Goal: Find specific fact: Find contact information

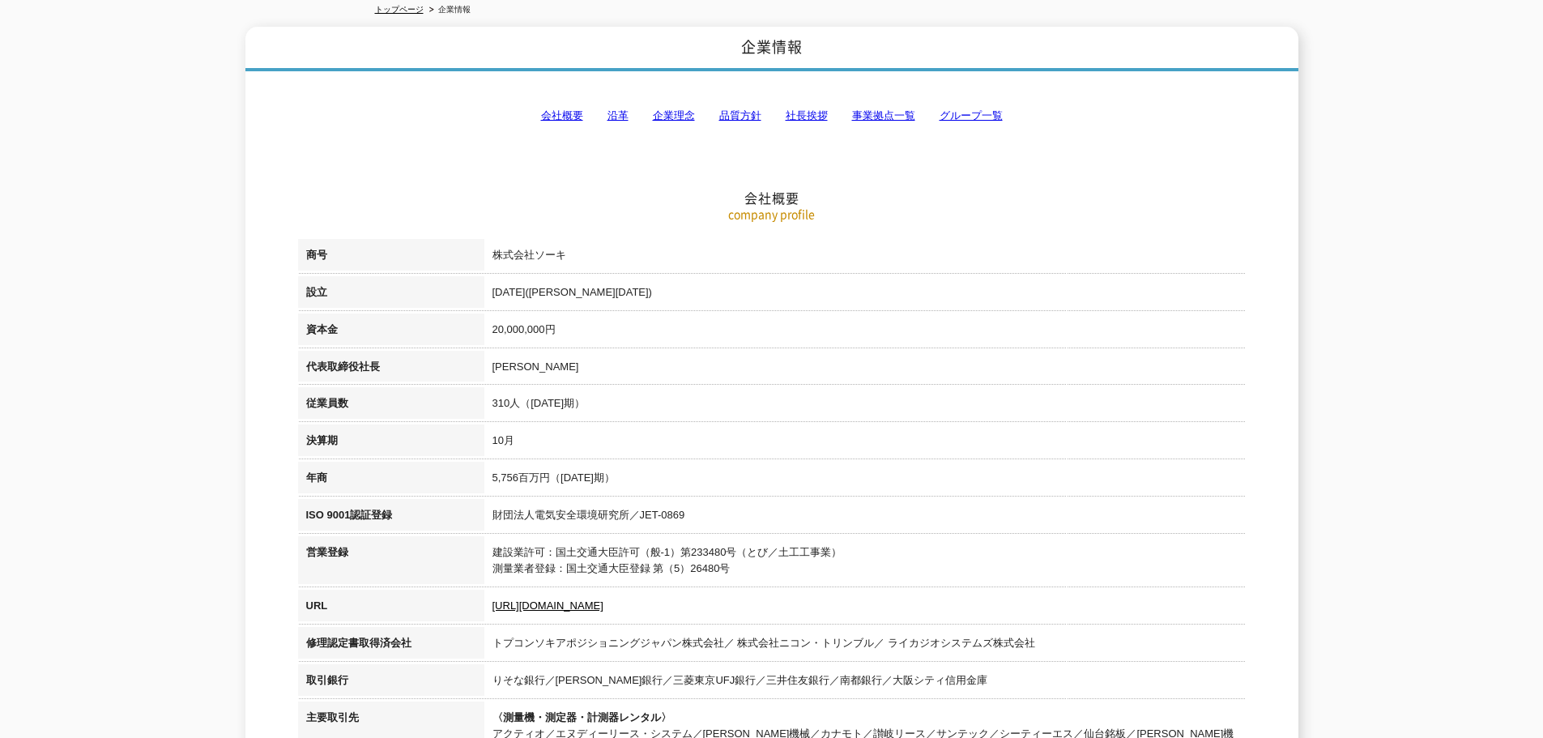
scroll to position [275, 0]
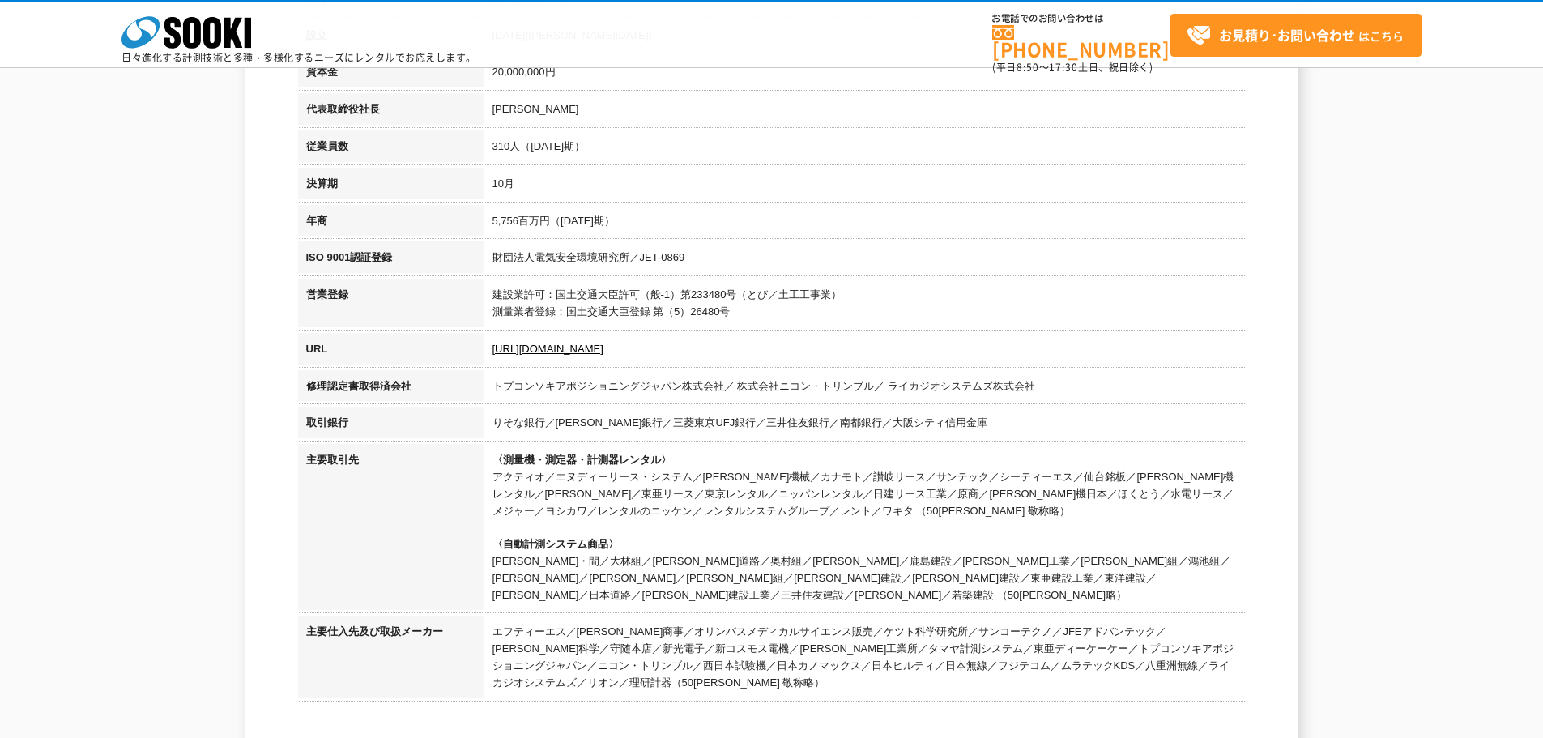
drag, startPoint x: 439, startPoint y: 467, endPoint x: 439, endPoint y: 483, distance: 15.4
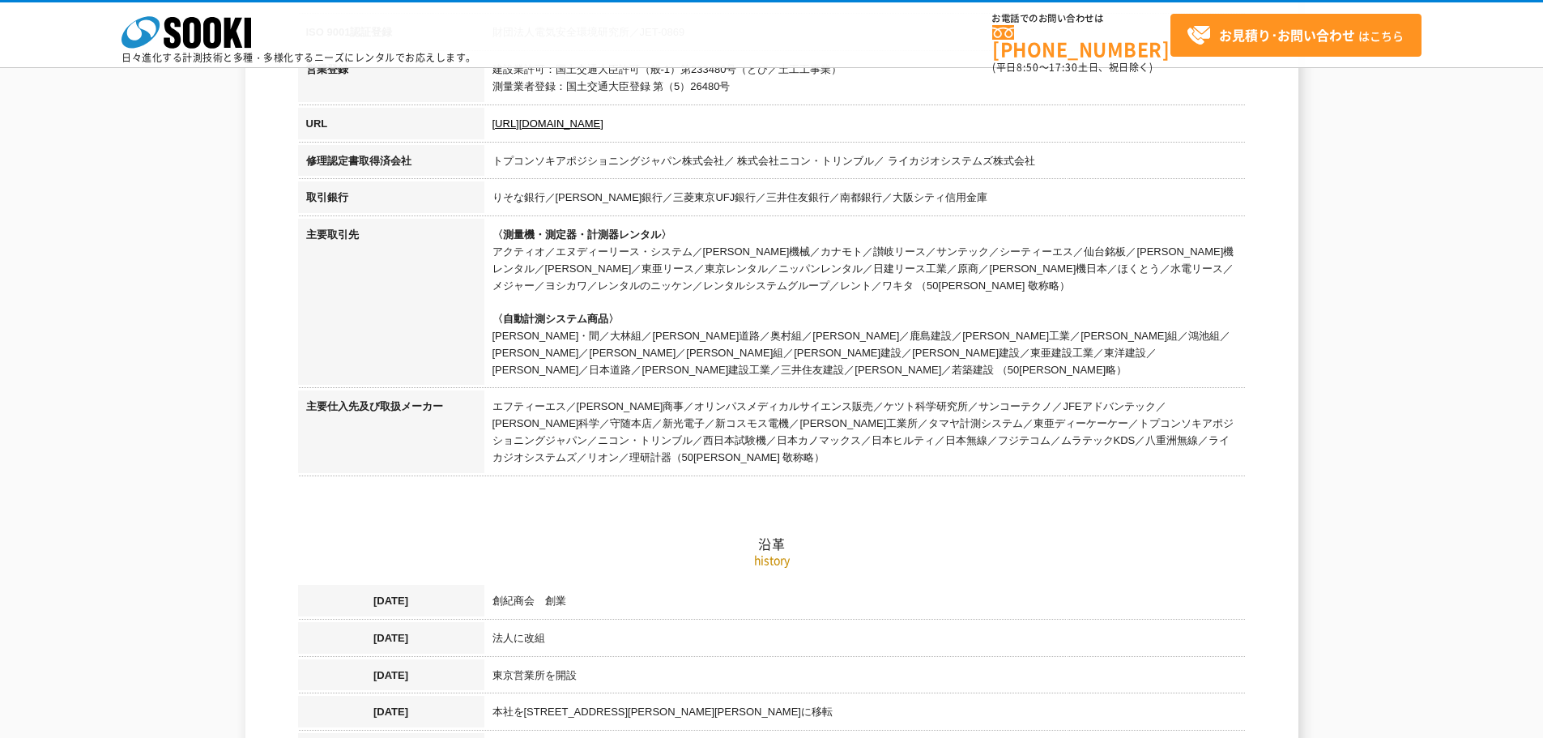
scroll to position [429, 0]
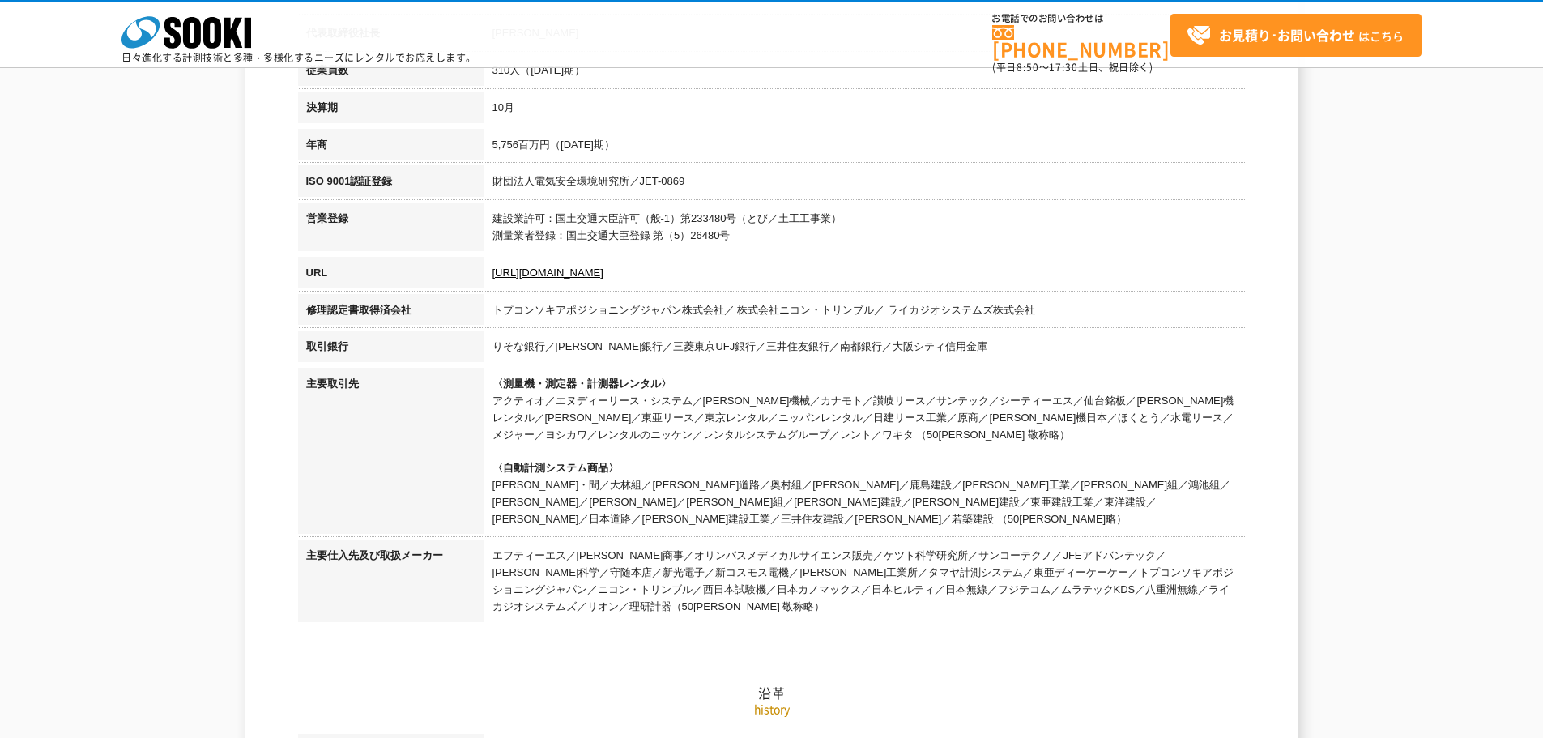
drag, startPoint x: 435, startPoint y: 356, endPoint x: 431, endPoint y: 332, distance: 24.6
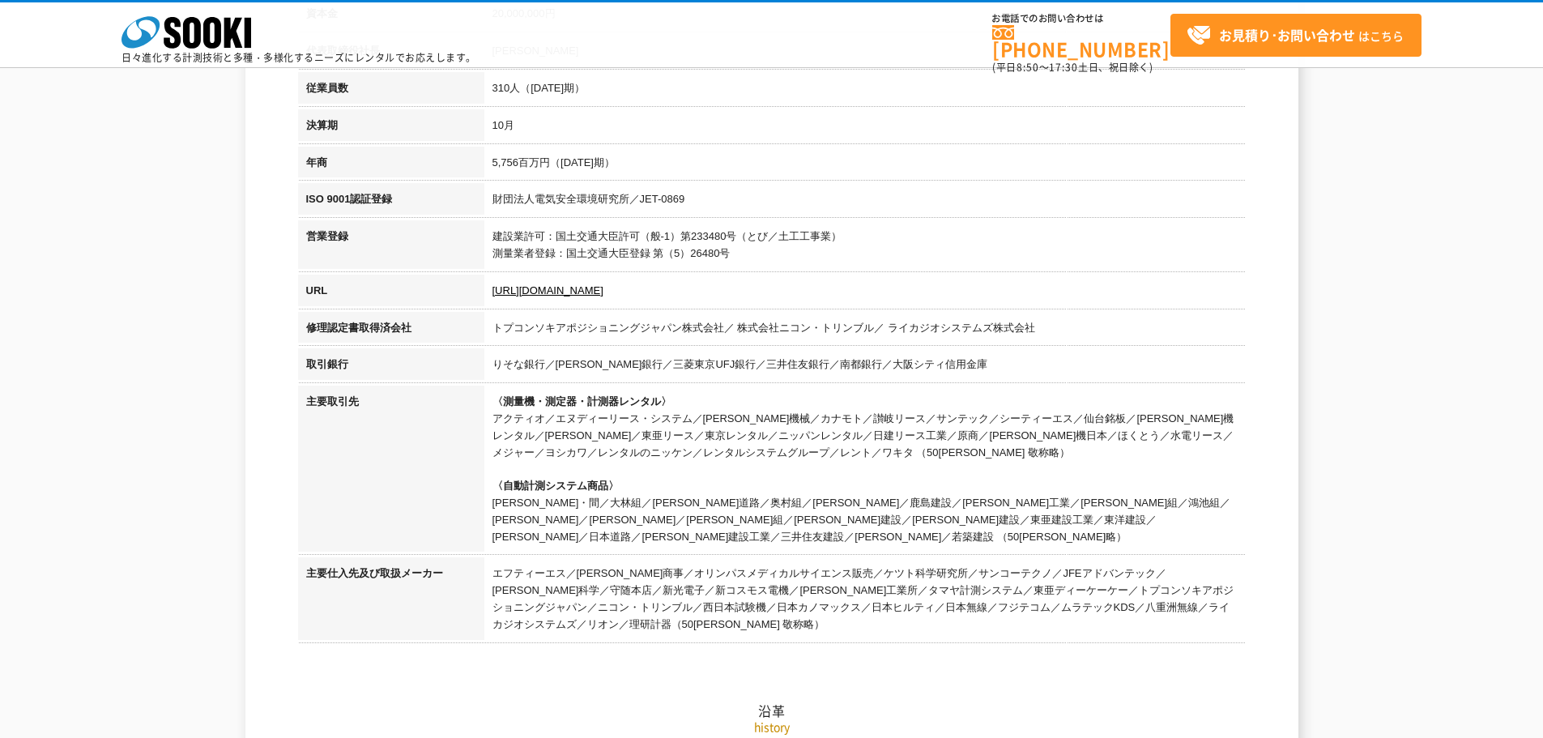
scroll to position [204, 0]
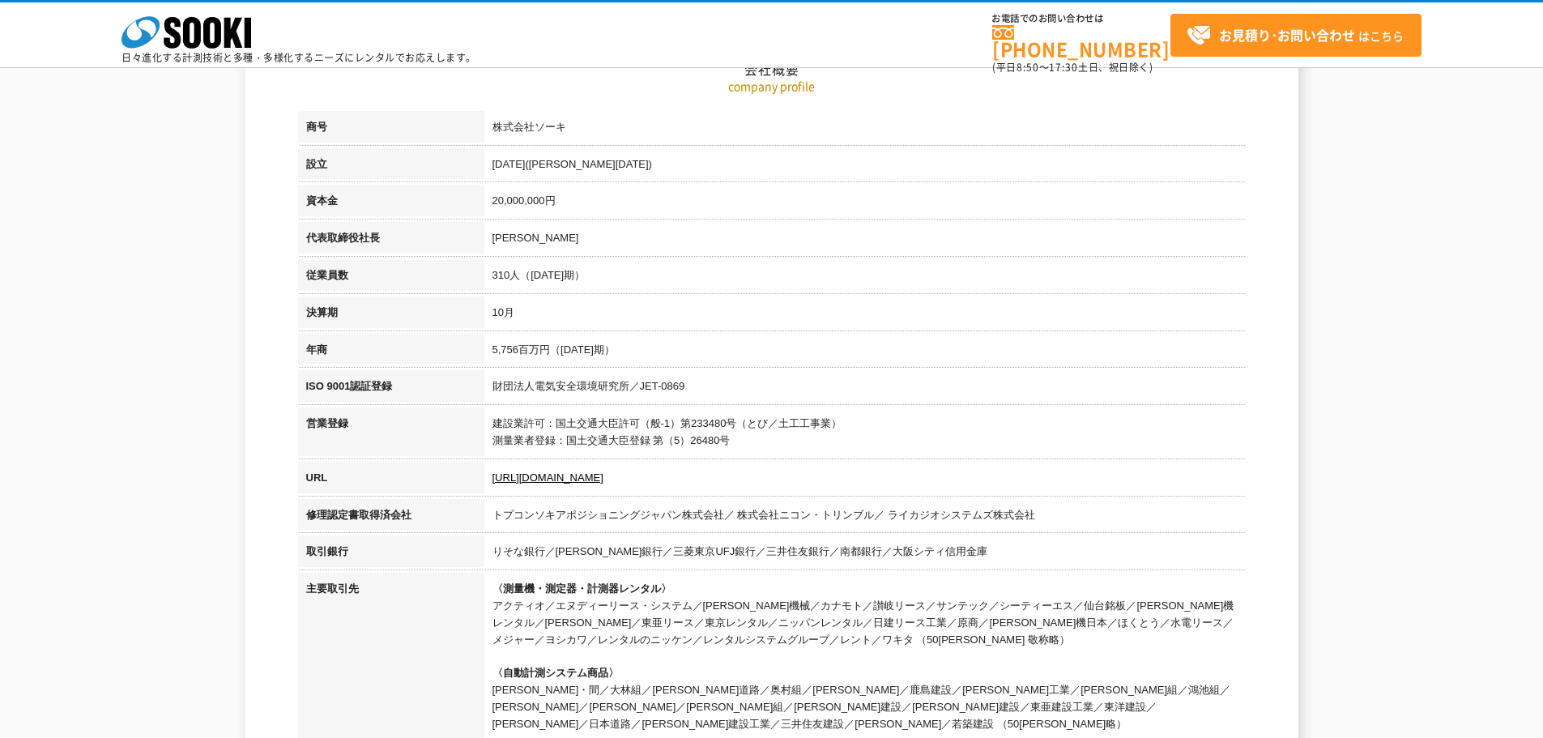
drag, startPoint x: 757, startPoint y: 462, endPoint x: 743, endPoint y: 351, distance: 111.9
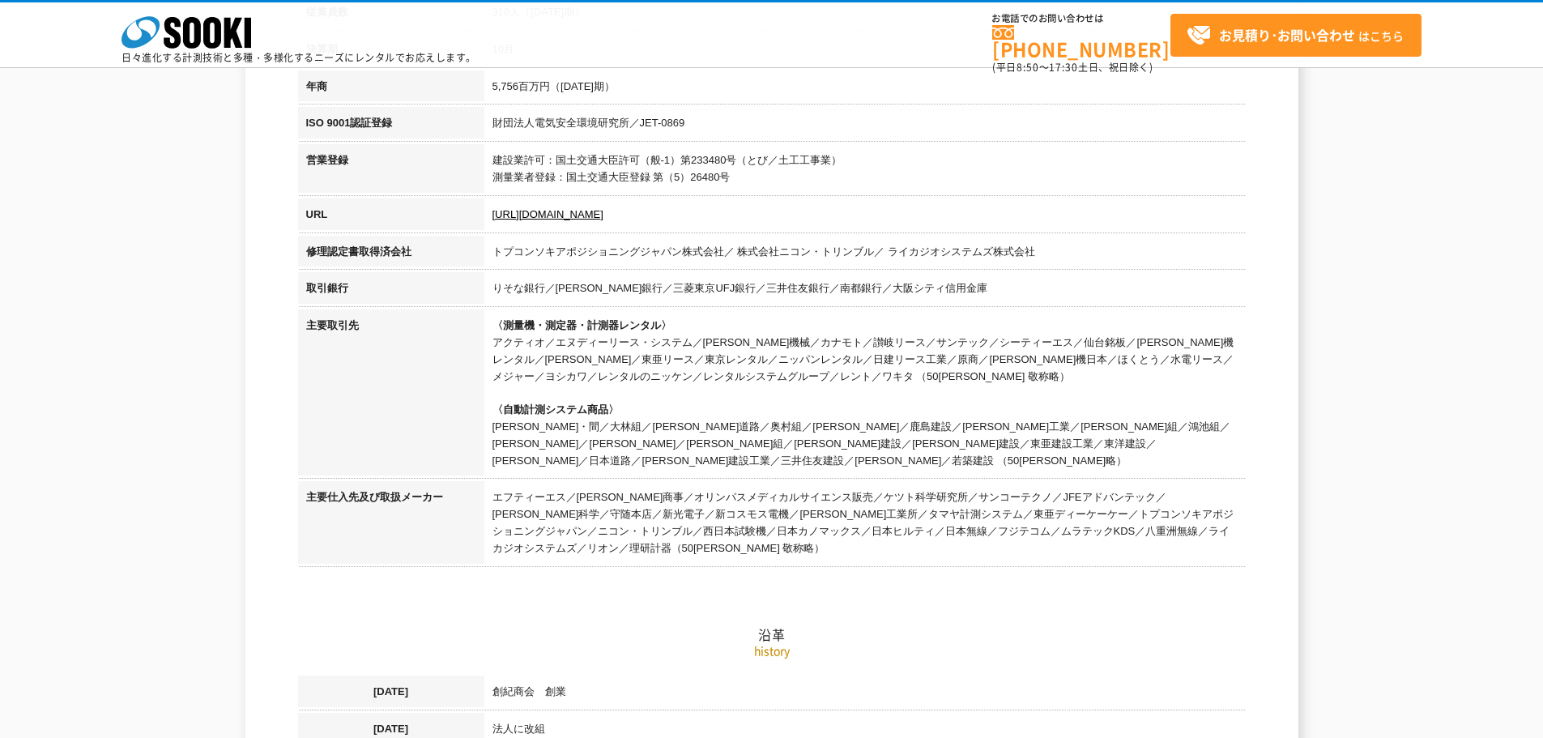
drag, startPoint x: 817, startPoint y: 378, endPoint x: 817, endPoint y: 473, distance: 94.8
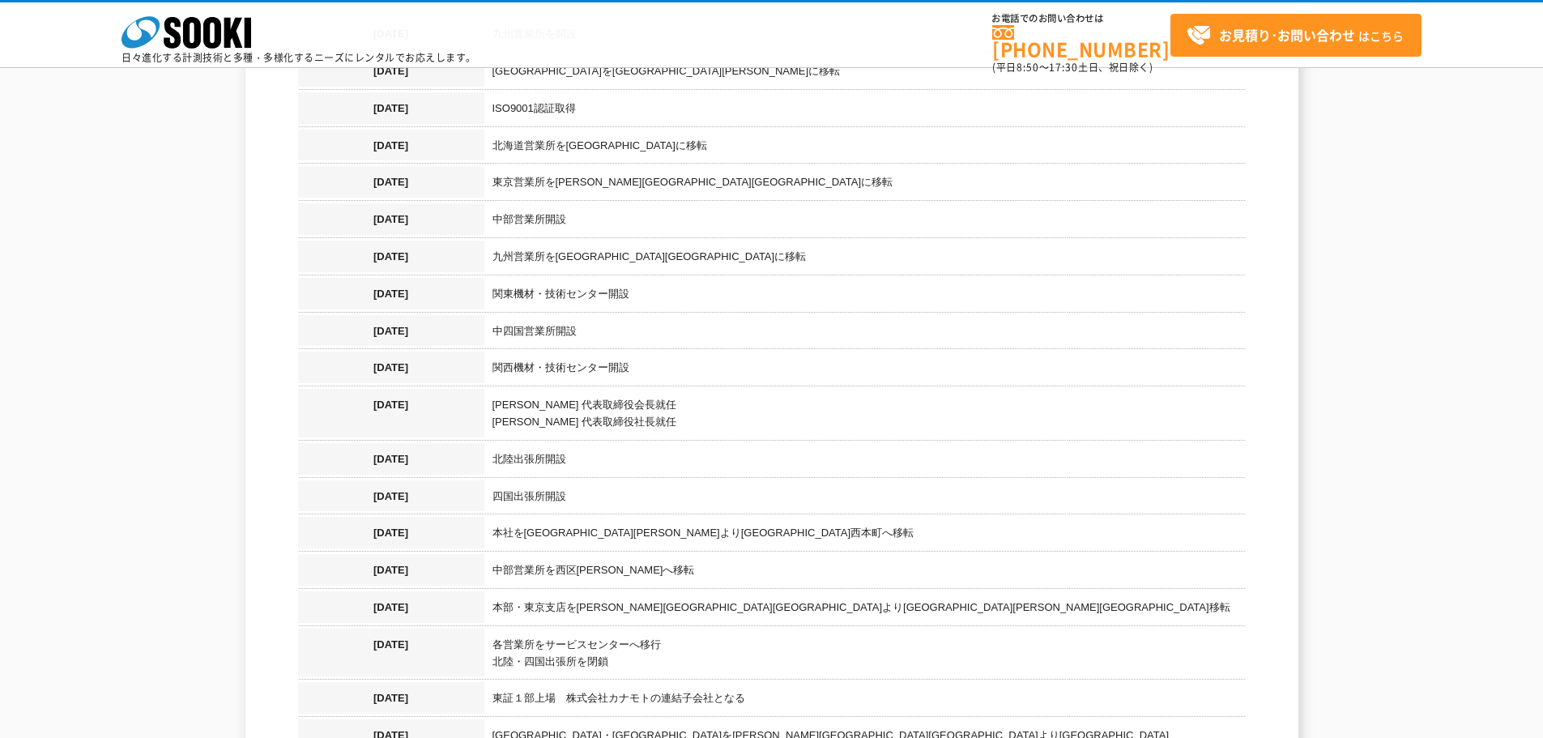
drag, startPoint x: 605, startPoint y: 409, endPoint x: 608, endPoint y: 635, distance: 226.0
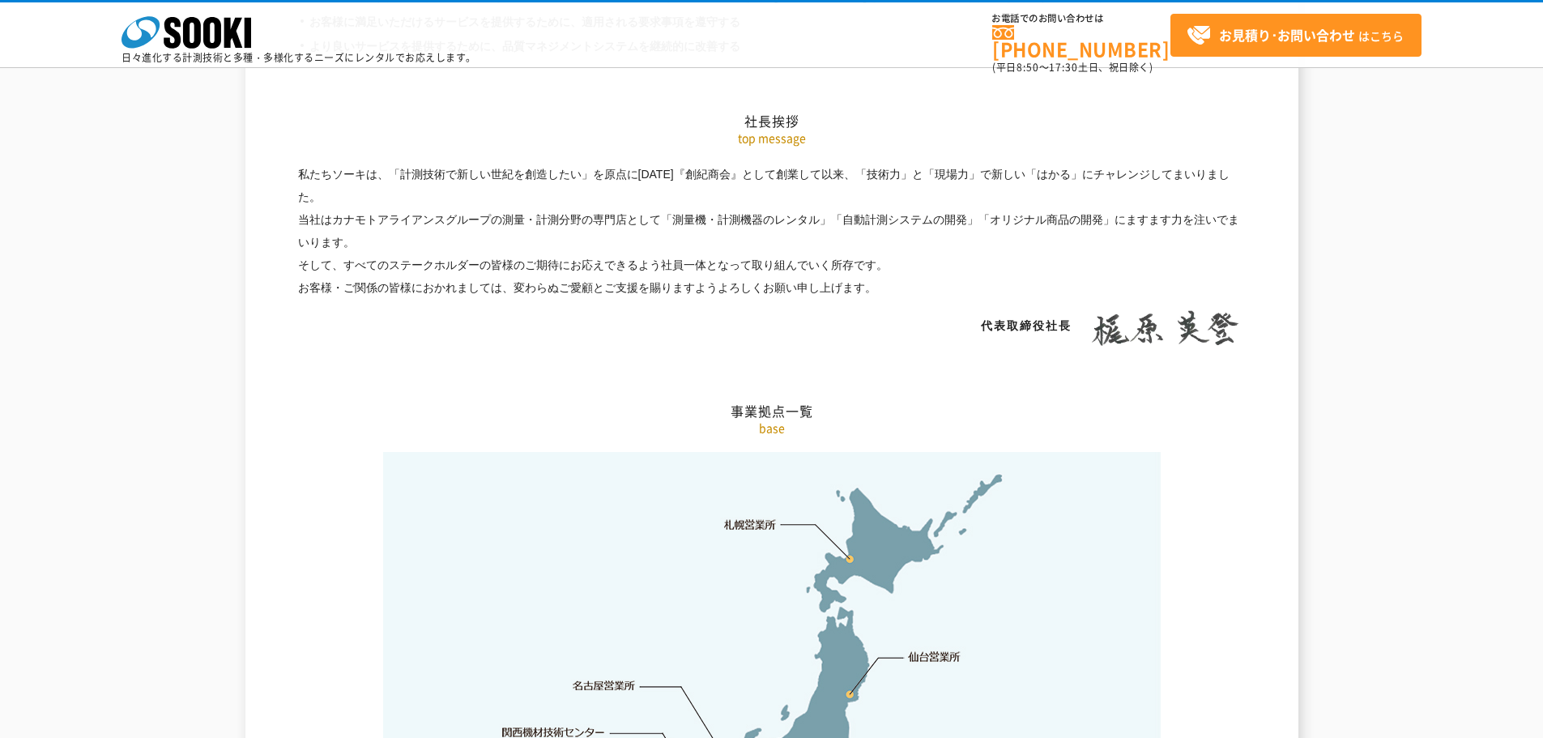
scroll to position [3753, 0]
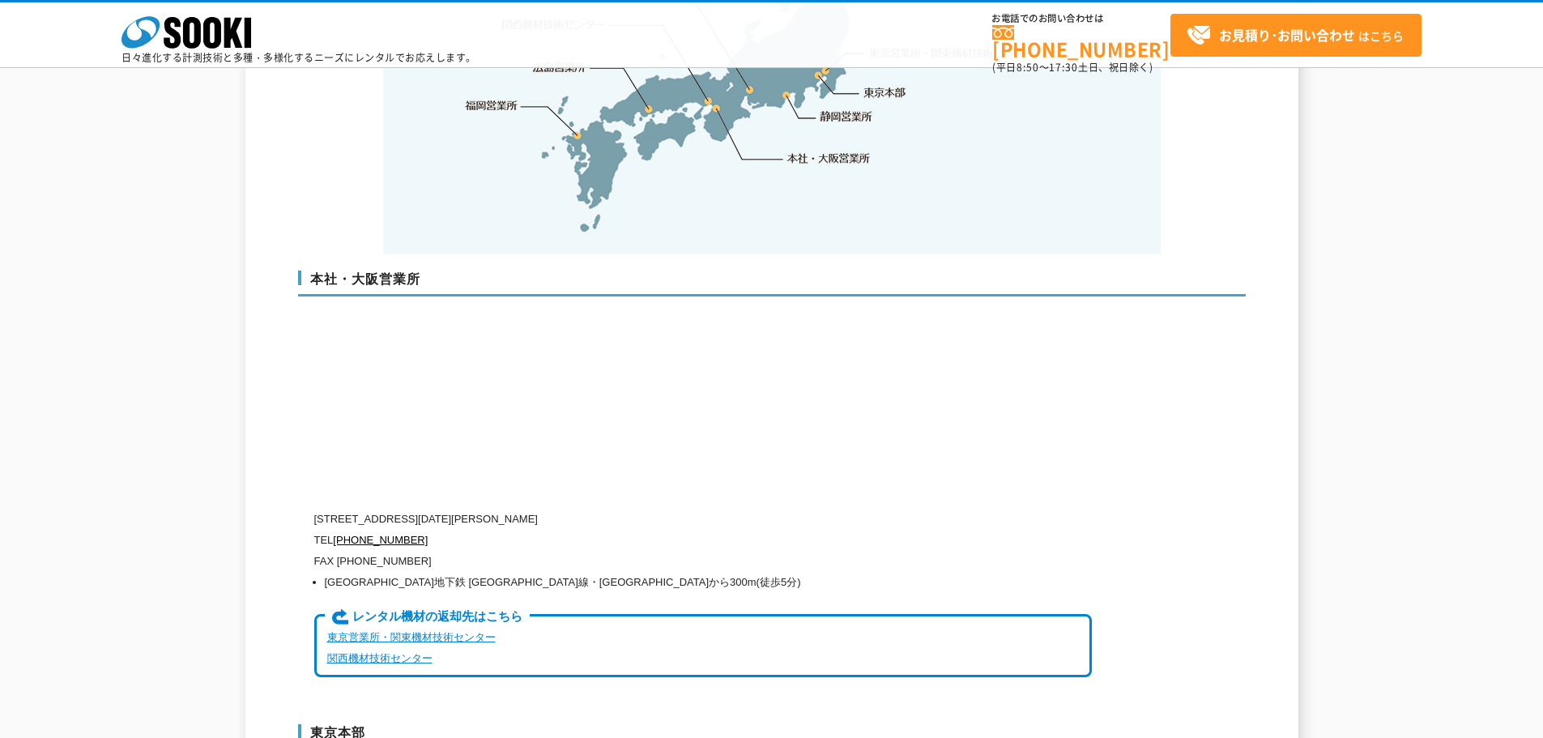
drag, startPoint x: 411, startPoint y: 458, endPoint x: 411, endPoint y: 663, distance: 204.9
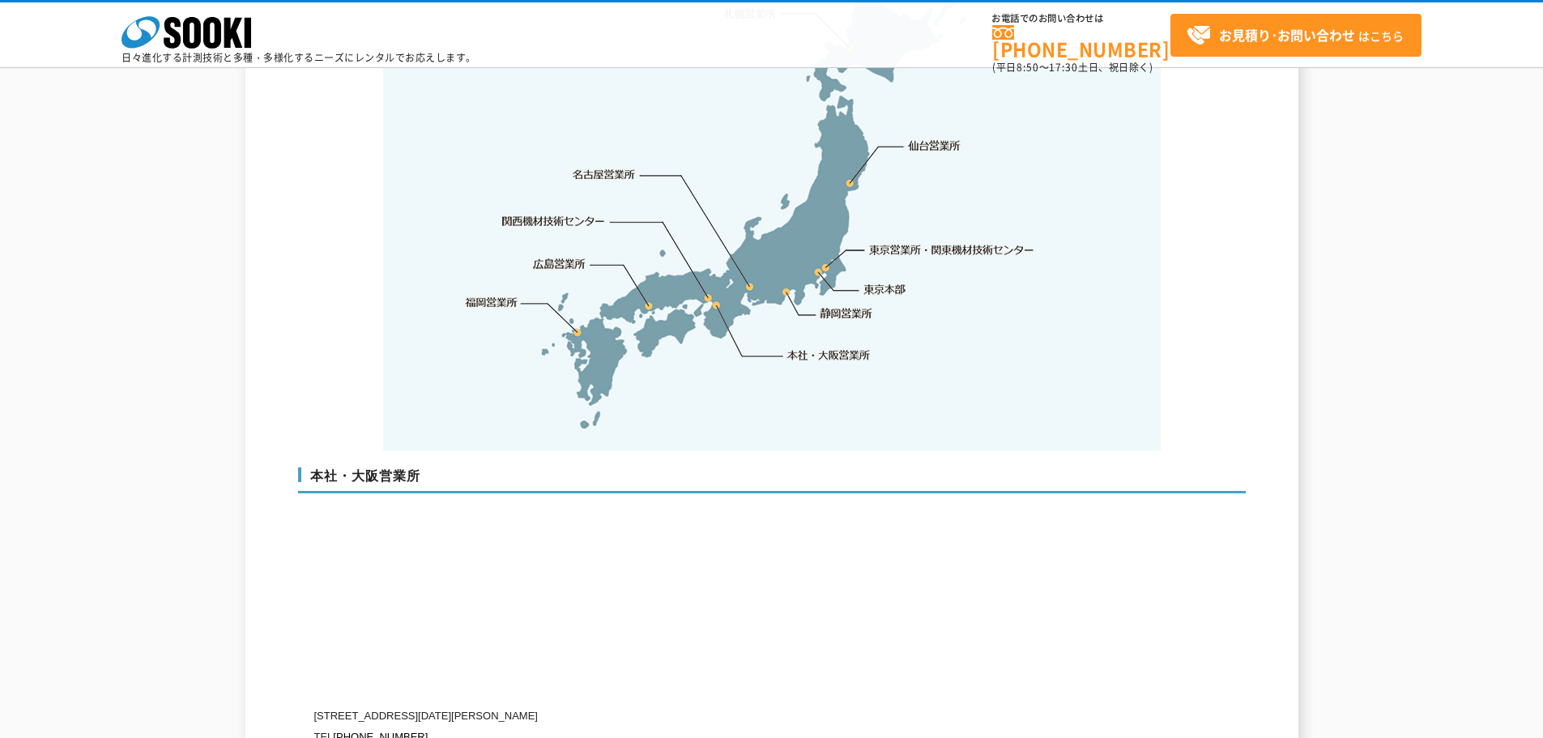
drag, startPoint x: 228, startPoint y: 373, endPoint x: 236, endPoint y: 224, distance: 149.3
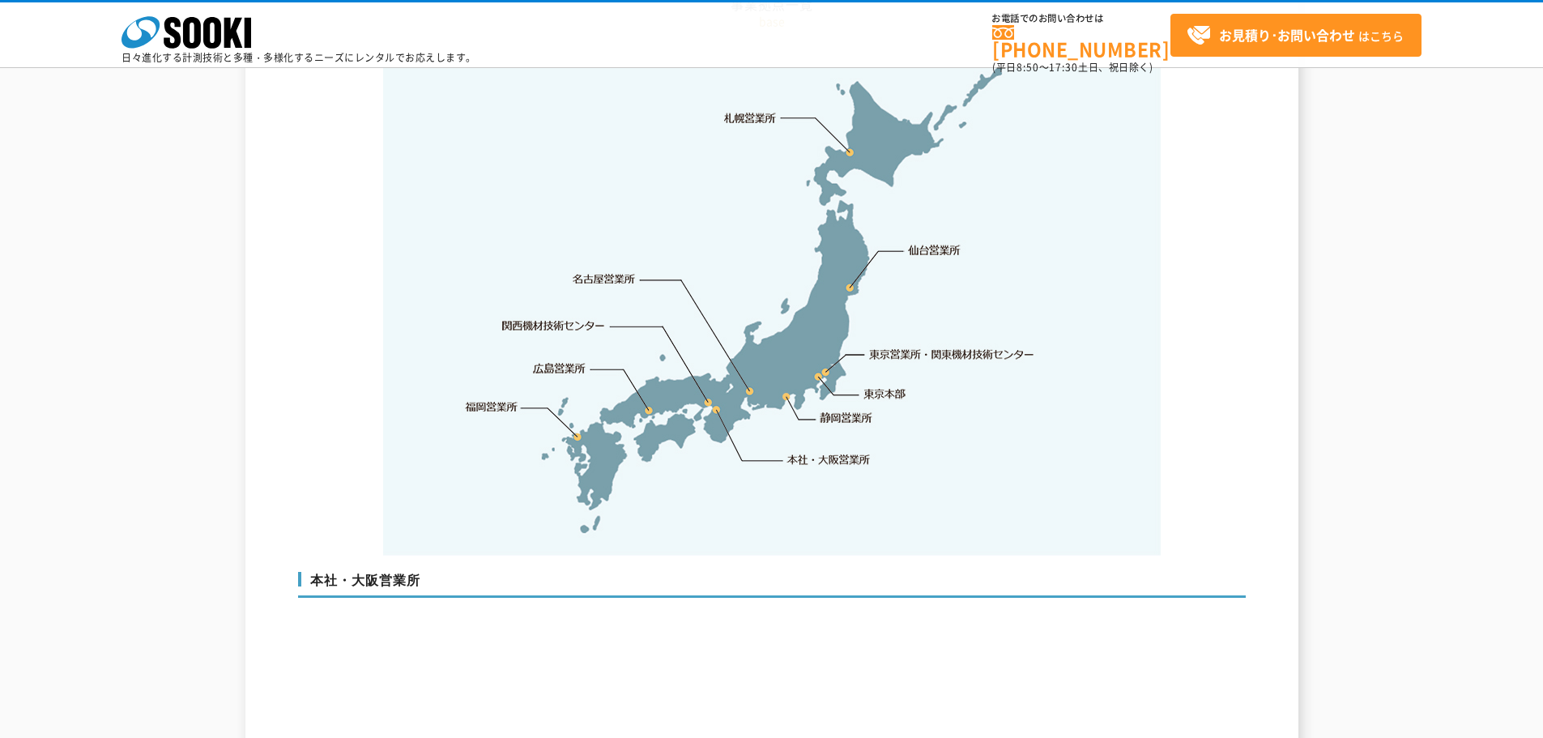
scroll to position [3904, 0]
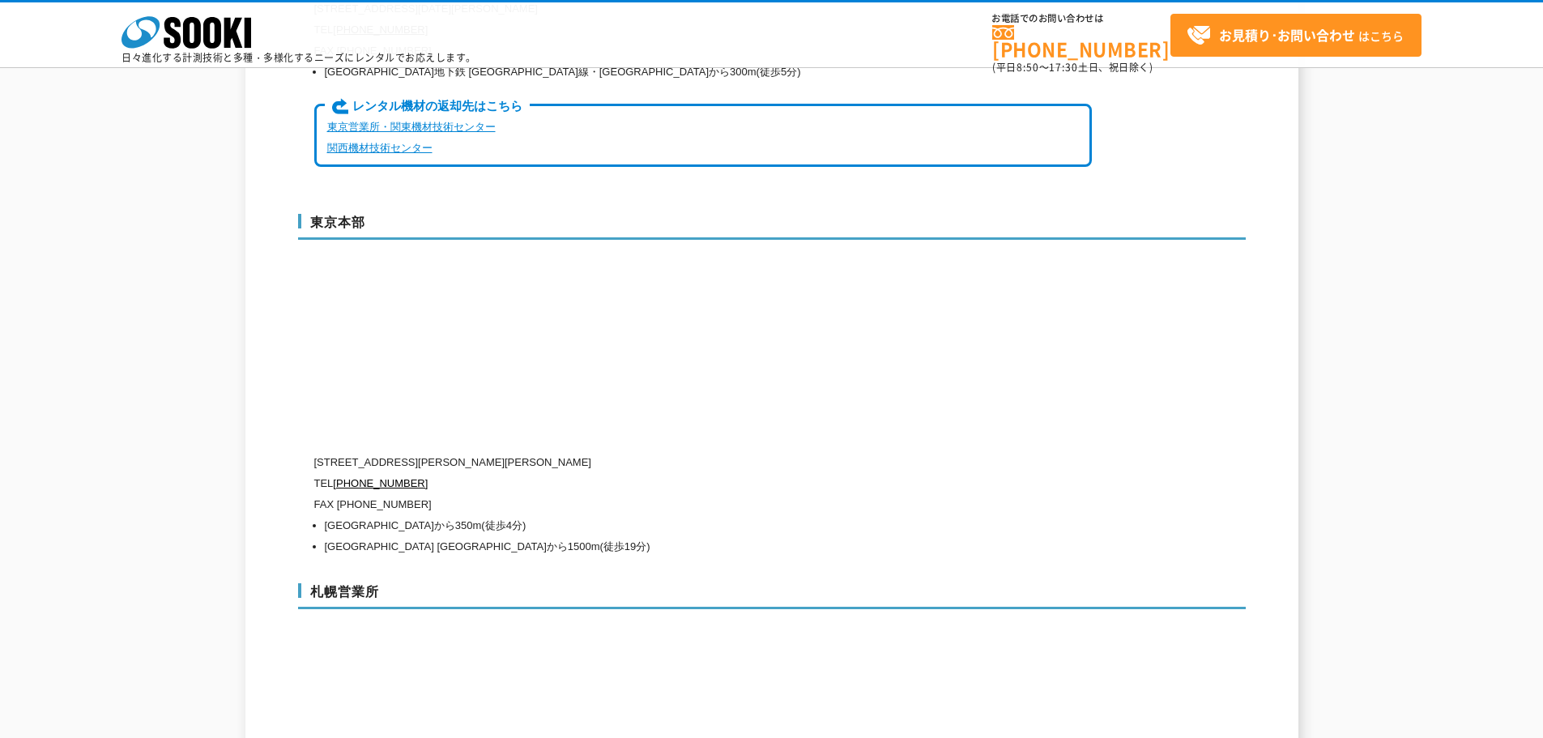
drag, startPoint x: 122, startPoint y: 319, endPoint x: 140, endPoint y: 463, distance: 145.4
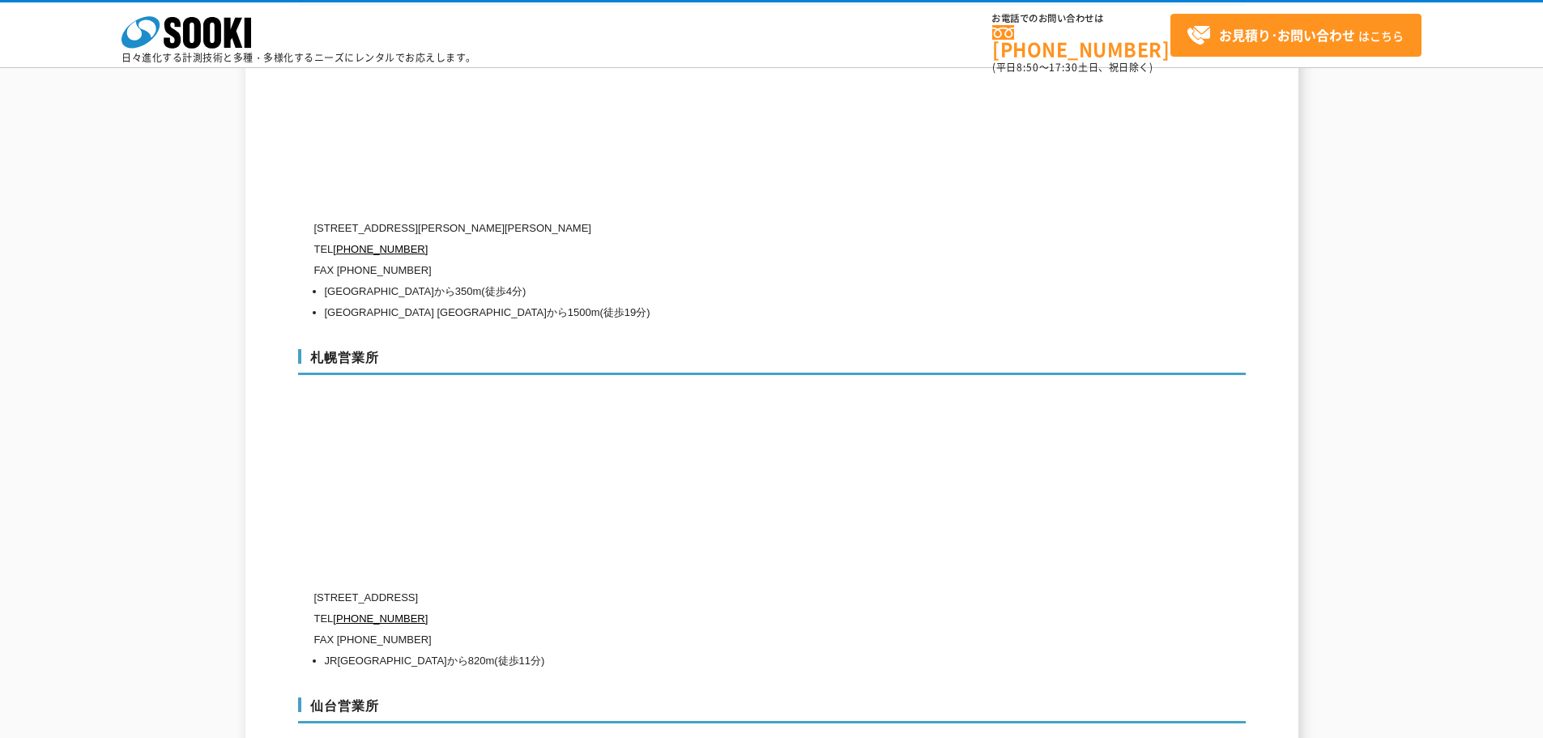
scroll to position [4646, 0]
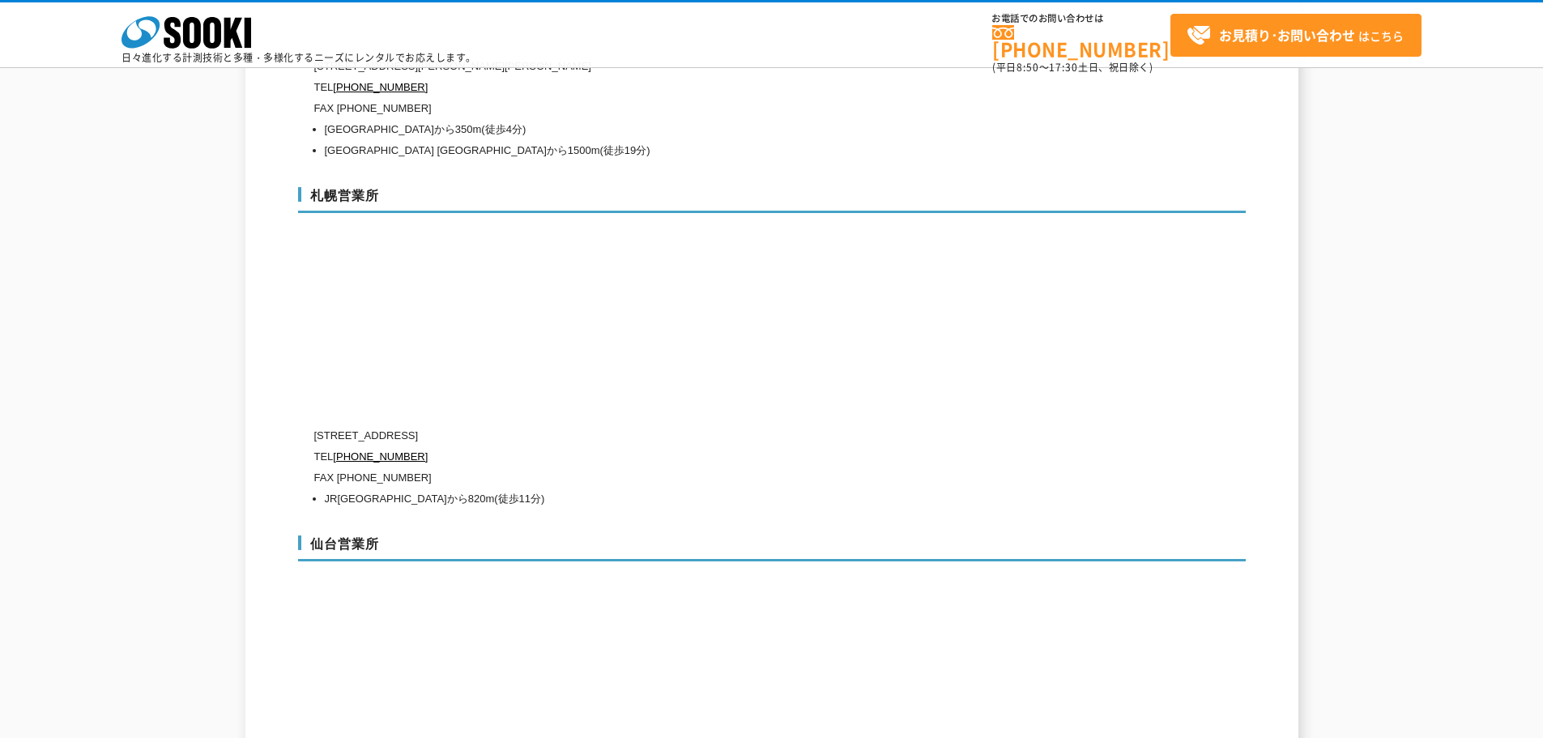
drag, startPoint x: 159, startPoint y: 317, endPoint x: 159, endPoint y: 339, distance: 21.9
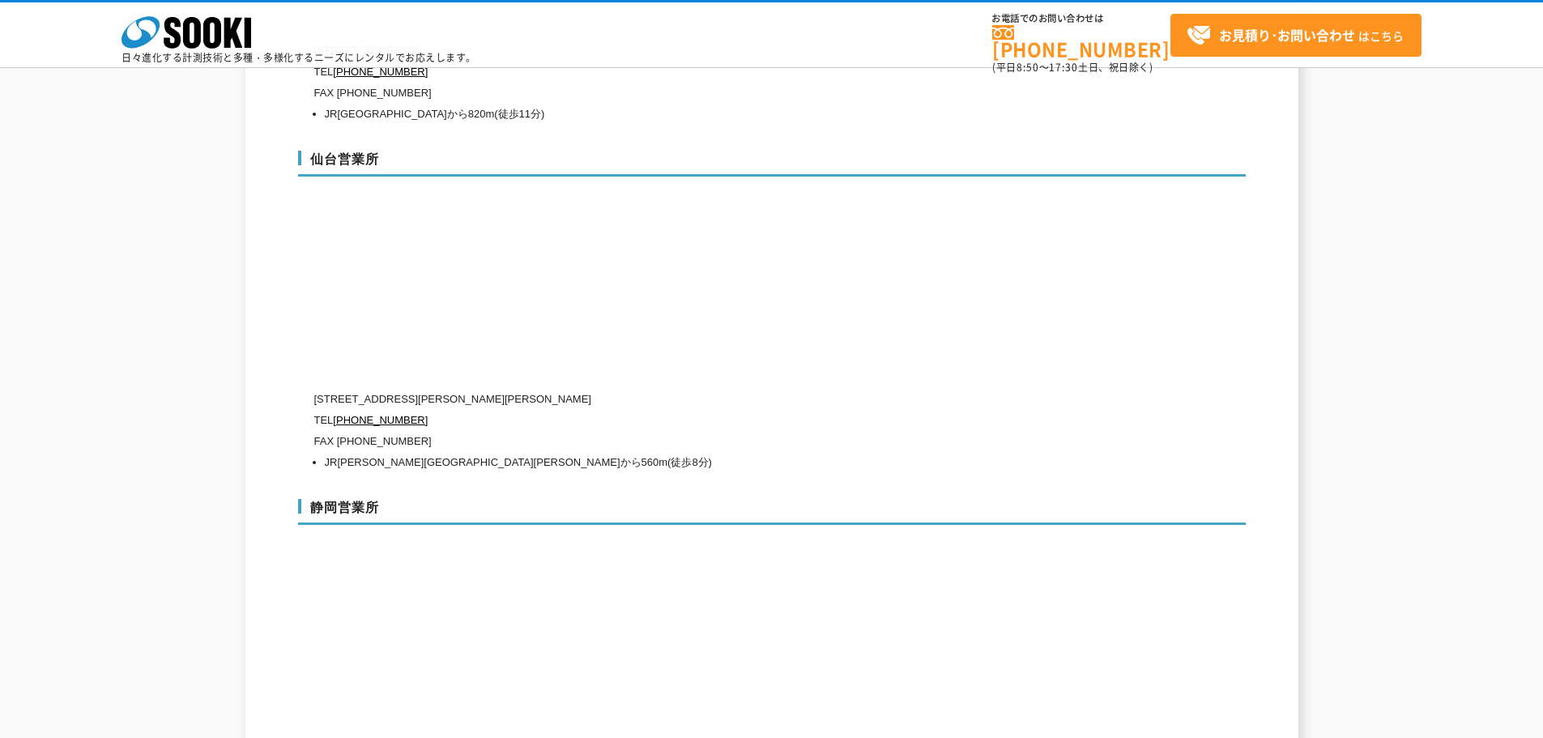
drag, startPoint x: 162, startPoint y: 458, endPoint x: 164, endPoint y: 481, distance: 23.5
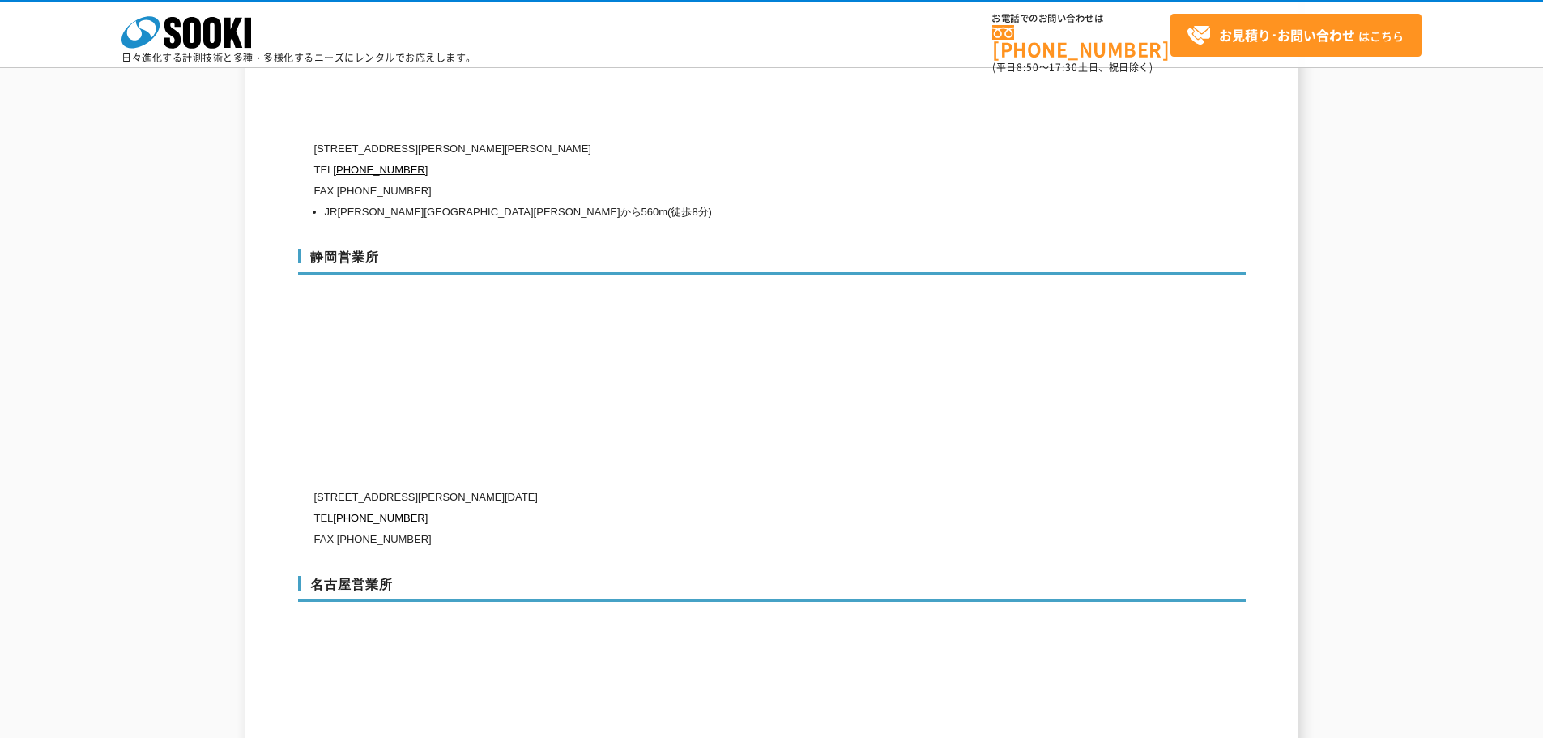
drag, startPoint x: 164, startPoint y: 425, endPoint x: 168, endPoint y: 501, distance: 76.2
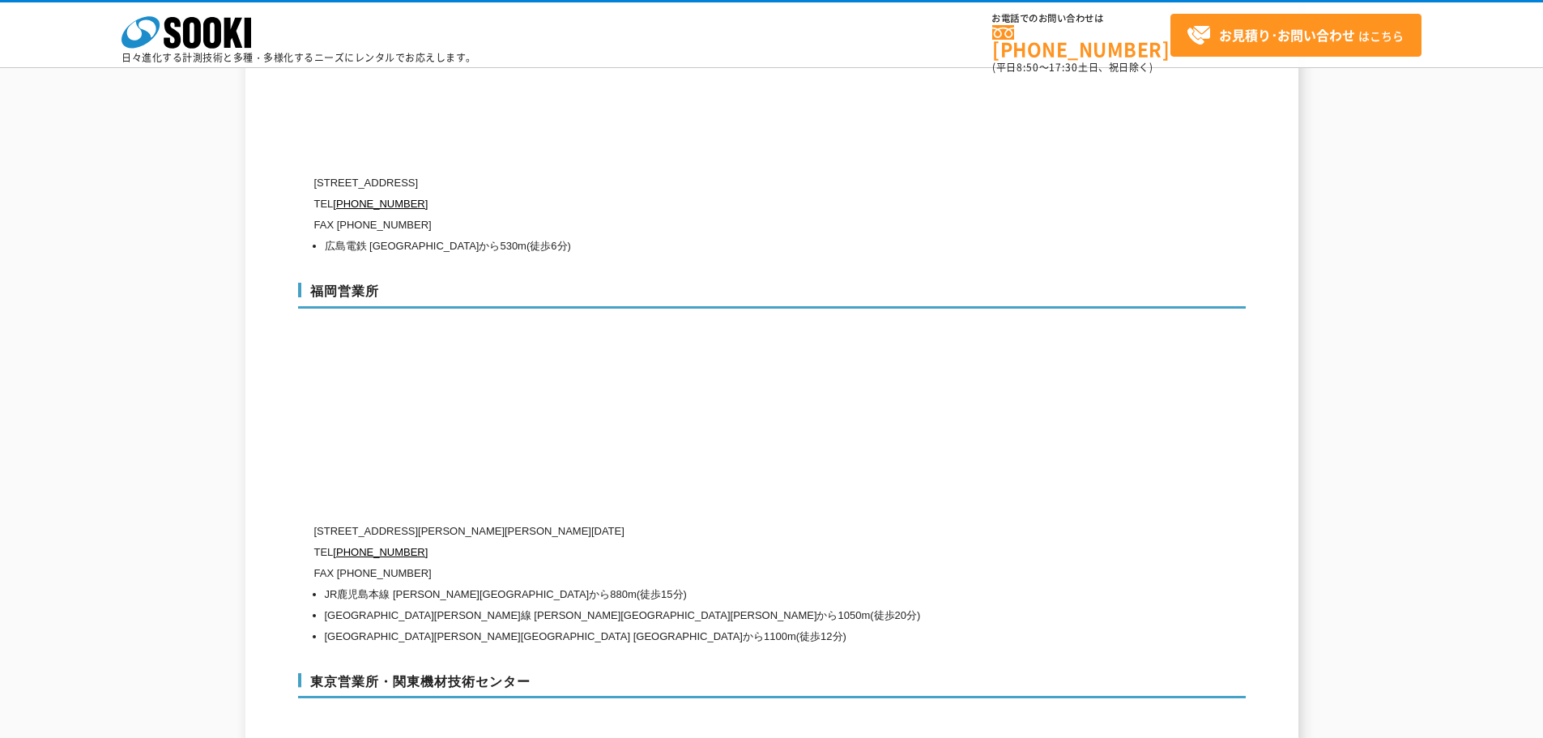
drag, startPoint x: 204, startPoint y: 543, endPoint x: 204, endPoint y: 520, distance: 22.7
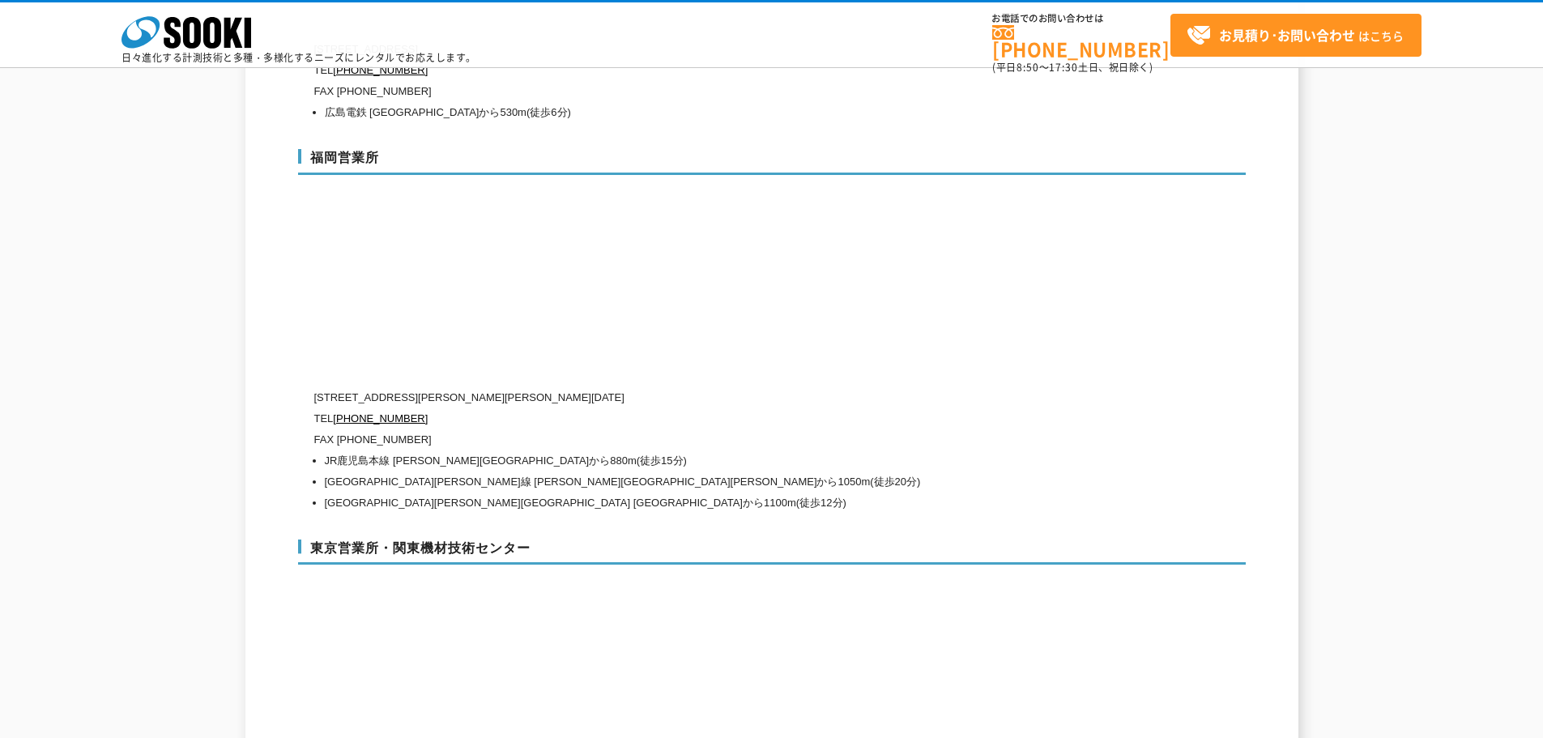
drag, startPoint x: 208, startPoint y: 360, endPoint x: 206, endPoint y: 341, distance: 19.6
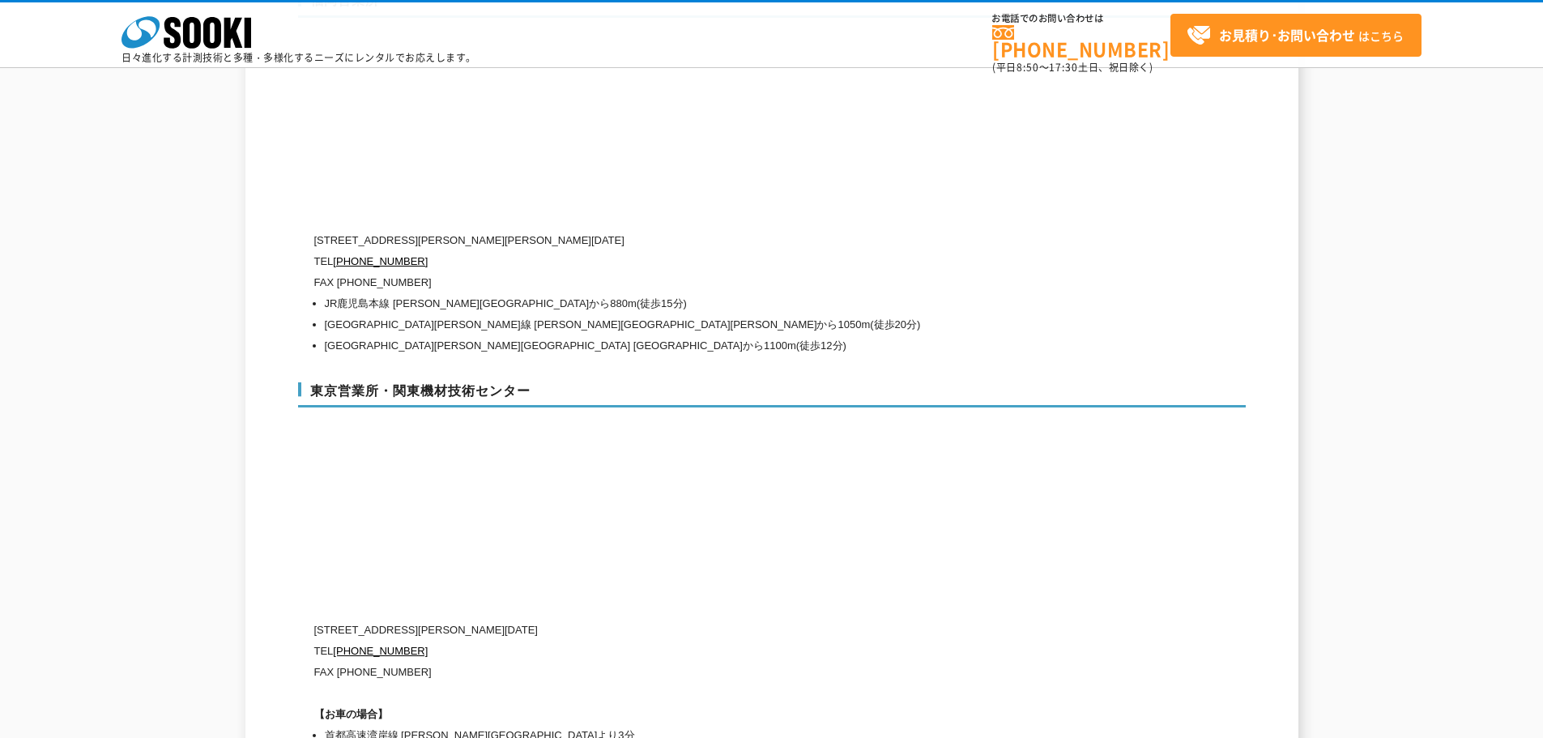
scroll to position [6695, 0]
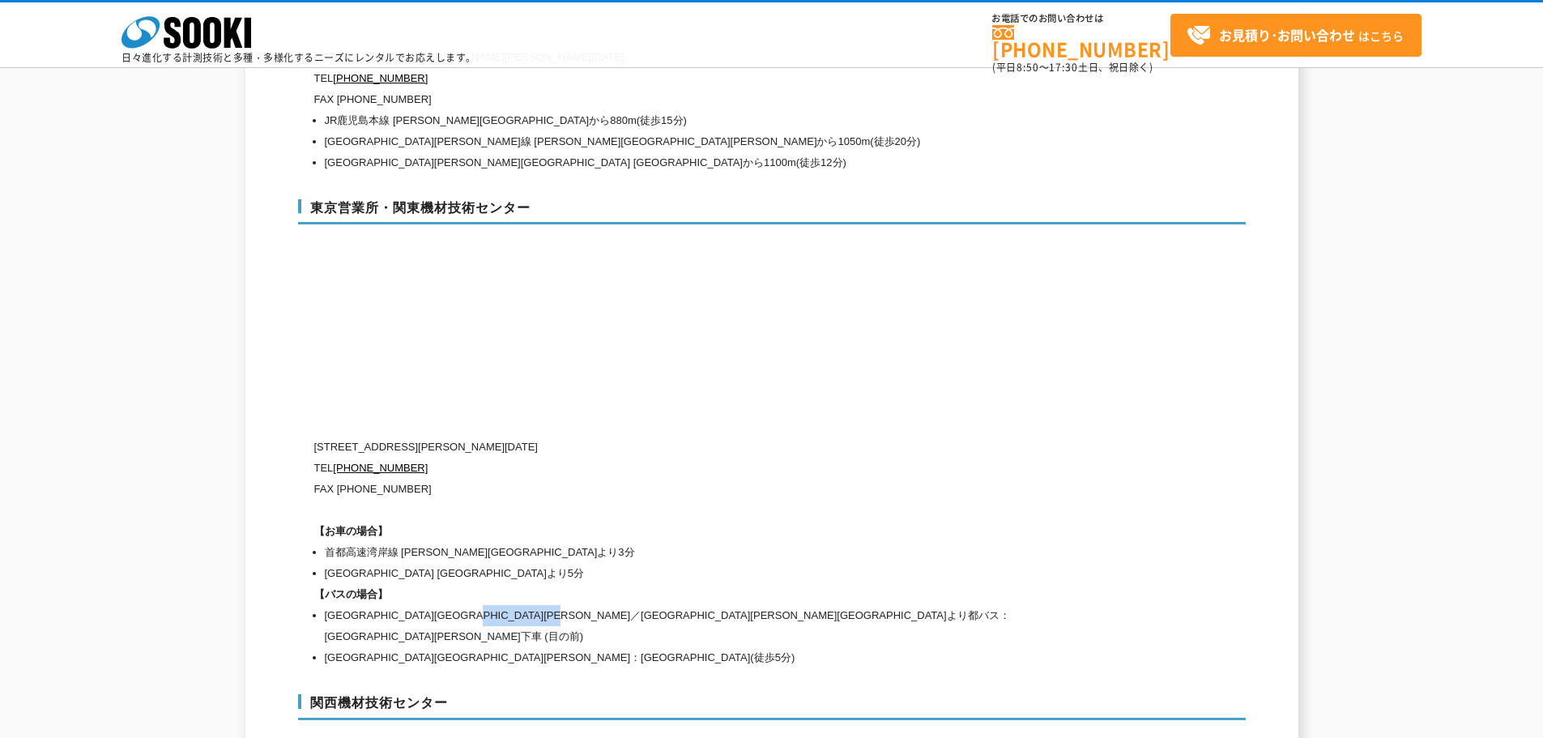
drag, startPoint x: 712, startPoint y: 581, endPoint x: 576, endPoint y: 580, distance: 136.1
click at [576, 605] on li "[GEOGRAPHIC_DATA][GEOGRAPHIC_DATA][PERSON_NAME]／[GEOGRAPHIC_DATA][PERSON_NAME][…" at bounding box center [708, 626] width 767 height 42
click at [712, 647] on li "[GEOGRAPHIC_DATA][GEOGRAPHIC_DATA][PERSON_NAME]：[GEOGRAPHIC_DATA](徒歩5分)" at bounding box center [708, 657] width 767 height 21
drag, startPoint x: 711, startPoint y: 584, endPoint x: 580, endPoint y: 586, distance: 131.2
click at [580, 605] on li "[GEOGRAPHIC_DATA][GEOGRAPHIC_DATA][PERSON_NAME]／[GEOGRAPHIC_DATA][PERSON_NAME][…" at bounding box center [708, 626] width 767 height 42
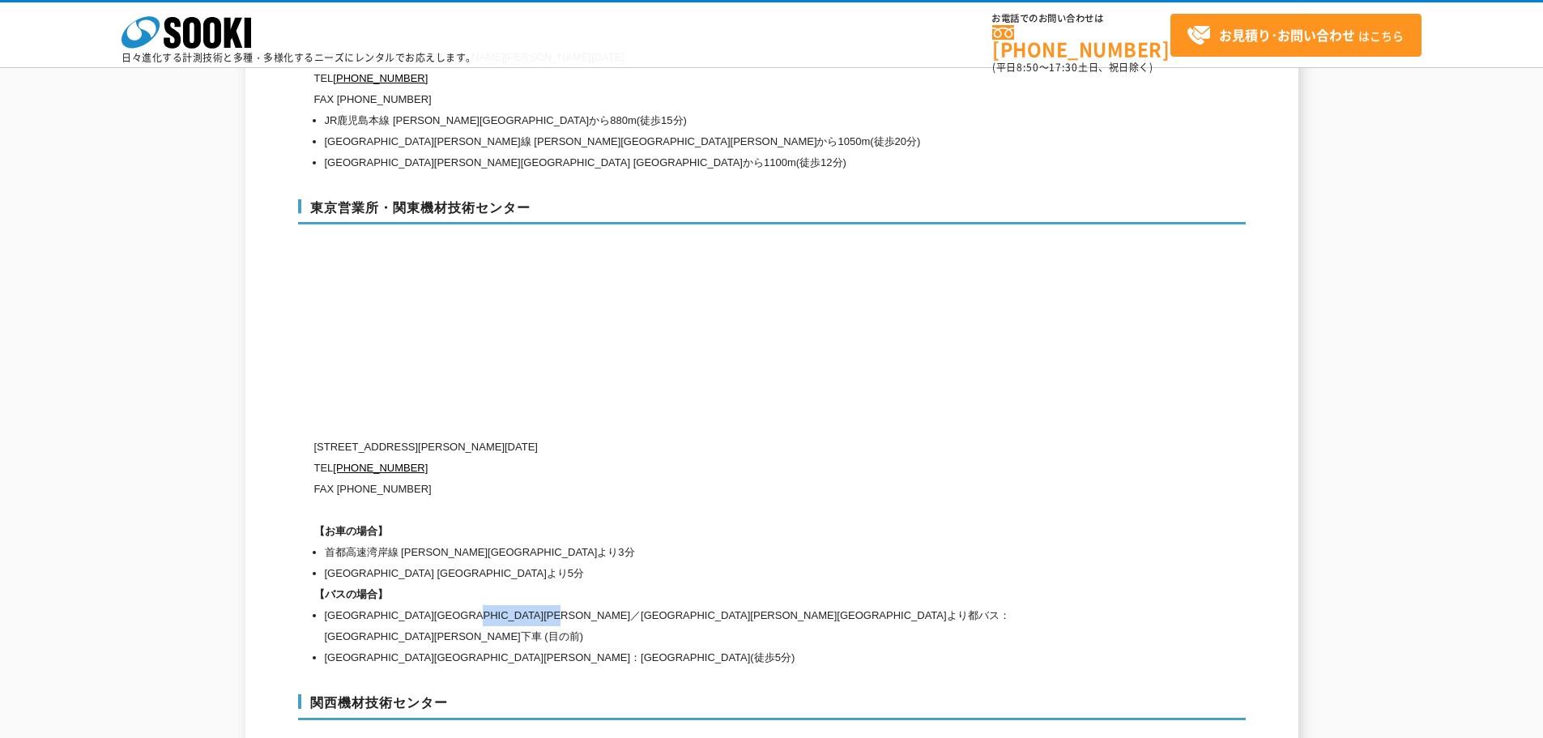
copy li "中央卸売市場[PERSON_NAME][GEOGRAPHIC_DATA]前下車"
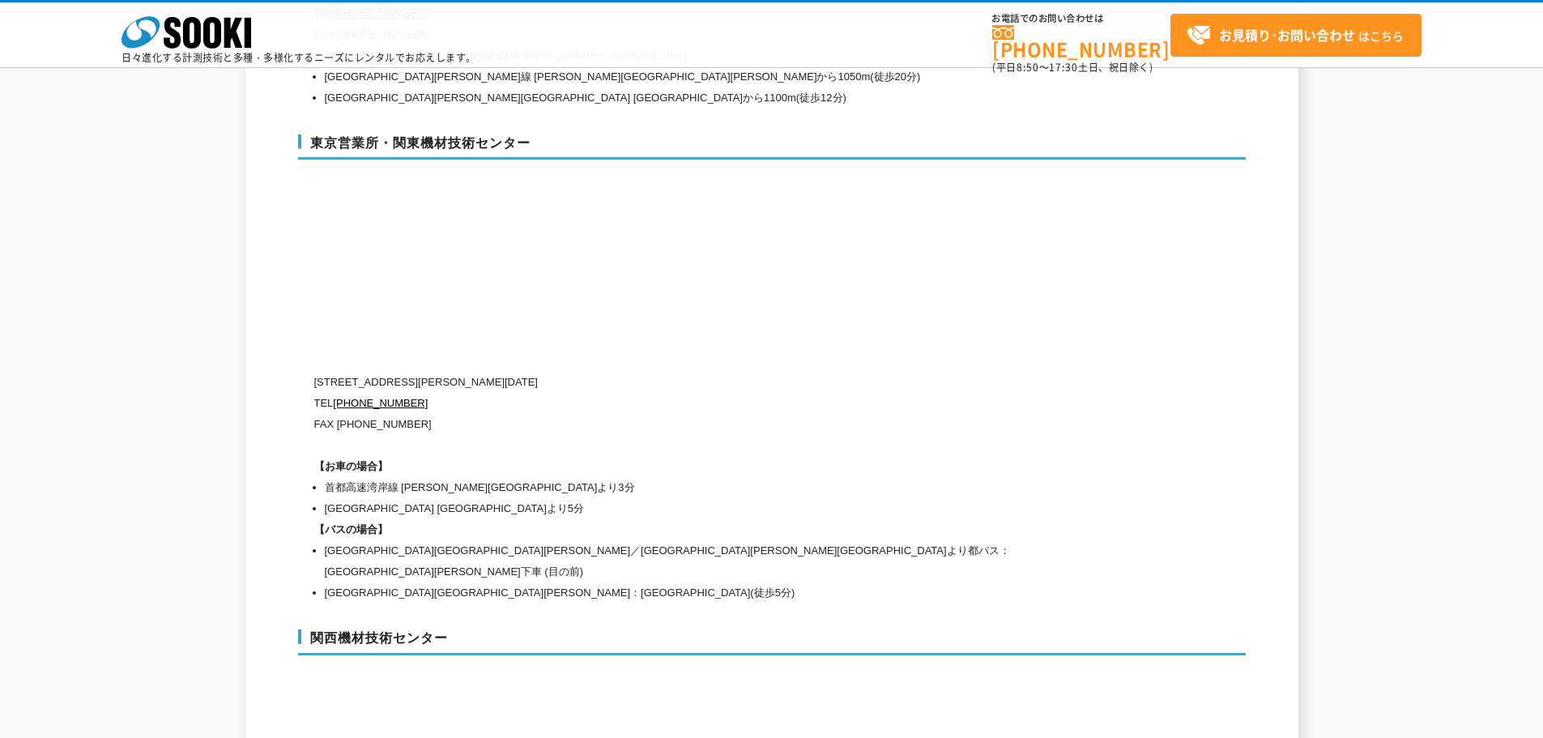
scroll to position [6888, 0]
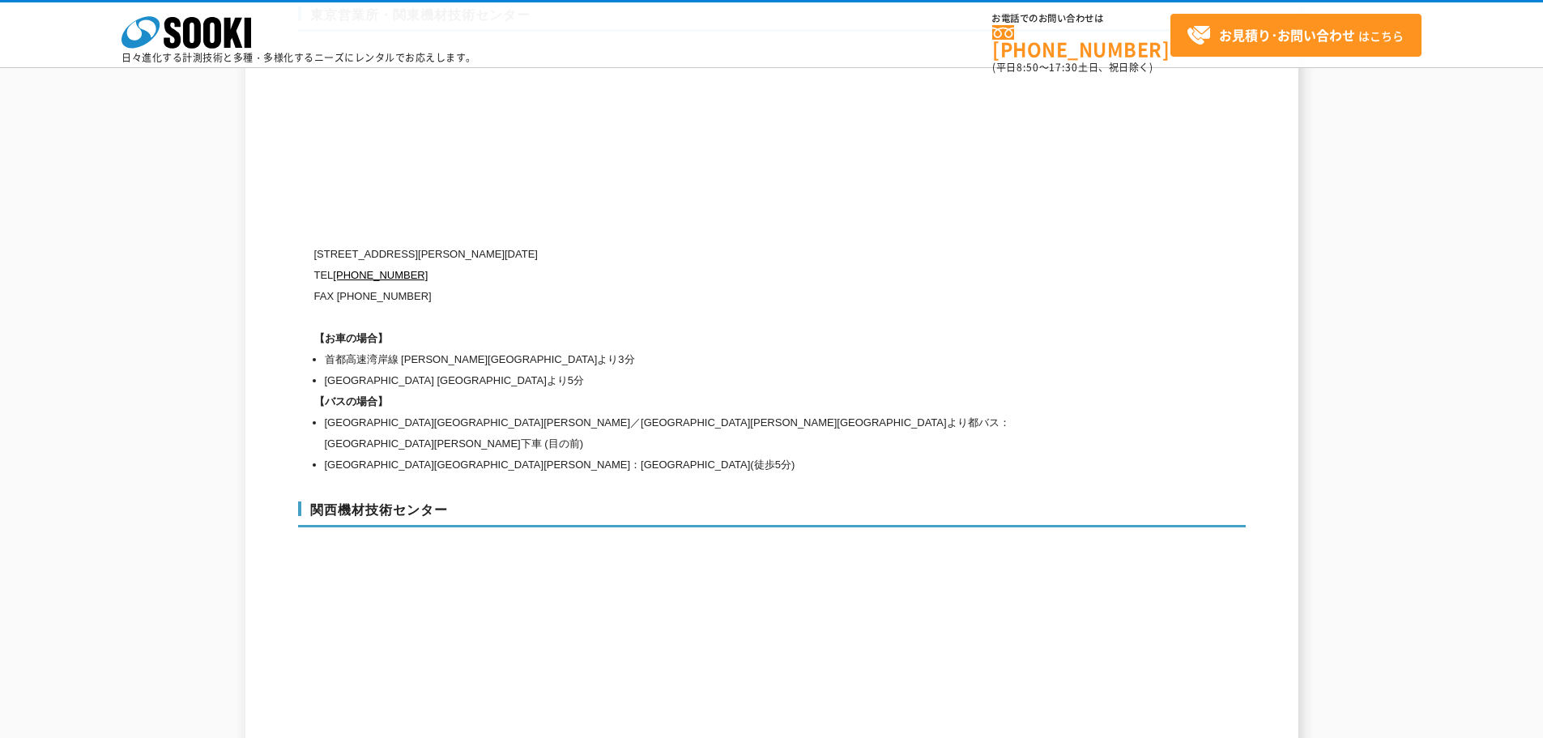
drag, startPoint x: 870, startPoint y: 479, endPoint x: 881, endPoint y: 555, distance: 77.0
click at [636, 412] on li "[GEOGRAPHIC_DATA][GEOGRAPHIC_DATA][PERSON_NAME]／[GEOGRAPHIC_DATA][PERSON_NAME][…" at bounding box center [708, 433] width 767 height 42
drag, startPoint x: 691, startPoint y: 390, endPoint x: 580, endPoint y: 389, distance: 111.0
click at [580, 412] on li "[GEOGRAPHIC_DATA][GEOGRAPHIC_DATA][PERSON_NAME]／[GEOGRAPHIC_DATA][PERSON_NAME][…" at bounding box center [708, 433] width 767 height 42
copy li "中央卸売市場[PERSON_NAME][GEOGRAPHIC_DATA]"
